Goal: Register for event/course

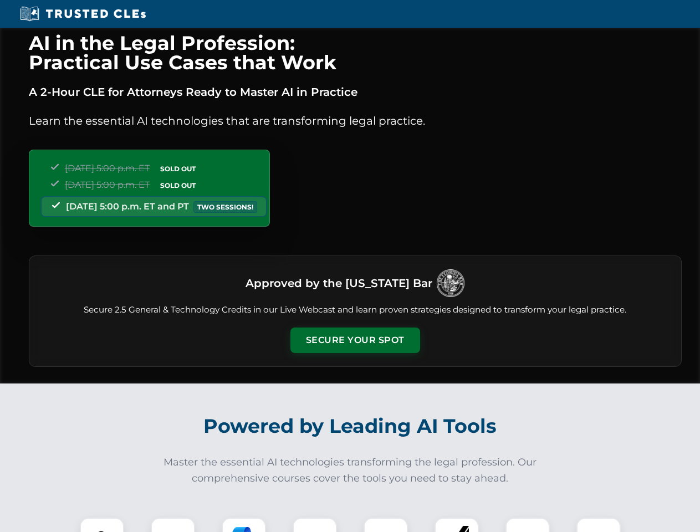
click at [355, 340] on button "Secure Your Spot" at bounding box center [355, 339] width 130 height 25
click at [102, 525] on img at bounding box center [102, 540] width 32 height 32
